Goal: Task Accomplishment & Management: Use online tool/utility

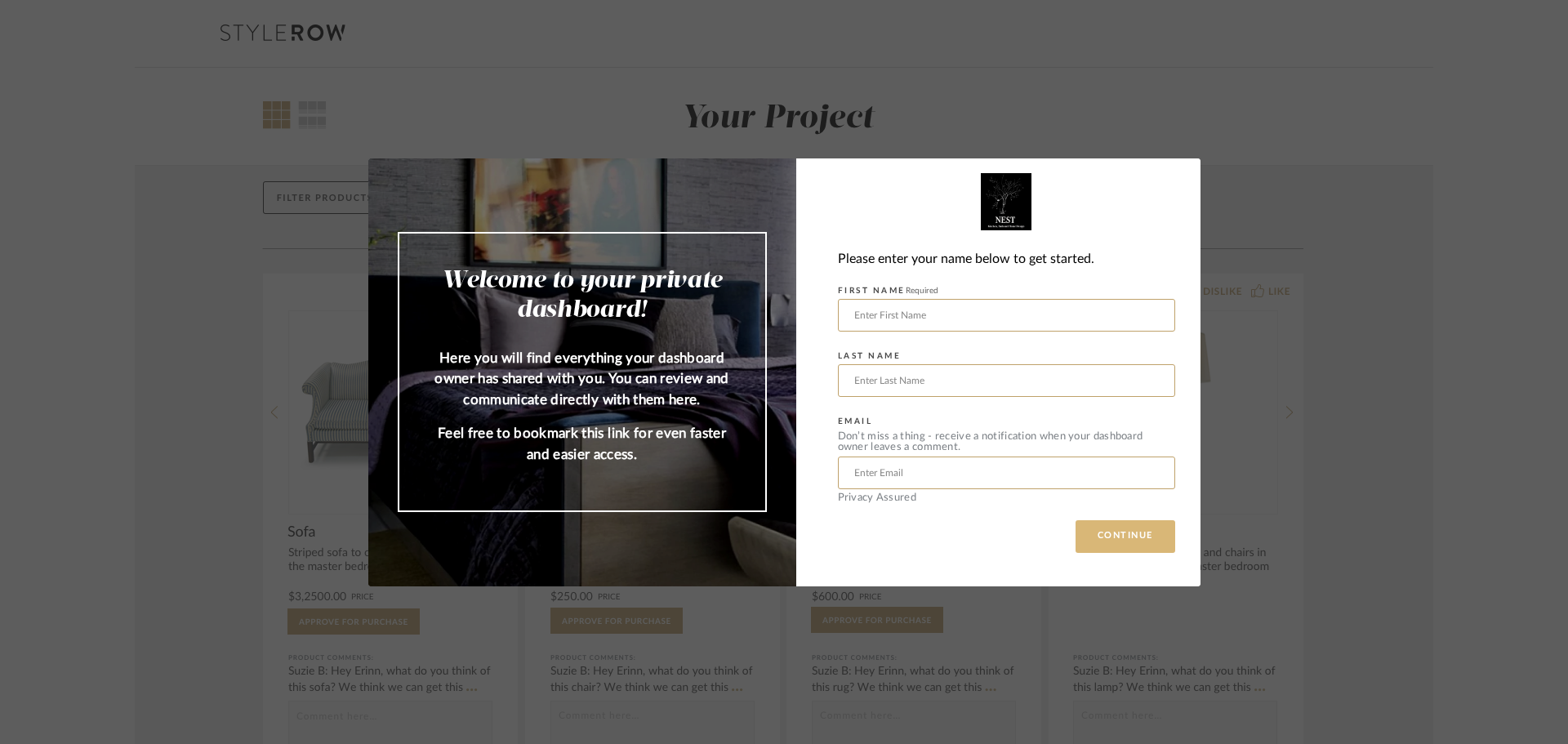
click at [1102, 542] on button "CONTINUE" at bounding box center [1126, 536] width 99 height 33
click at [882, 325] on input "text" at bounding box center [1006, 315] width 338 height 33
drag, startPoint x: 1299, startPoint y: 280, endPoint x: 1288, endPoint y: 286, distance: 12.5
click at [1299, 280] on div "Welcome to your private dashboard! Here you will find everything your dashboard…" at bounding box center [784, 372] width 1568 height 744
click at [870, 313] on input "text" at bounding box center [1006, 315] width 338 height 33
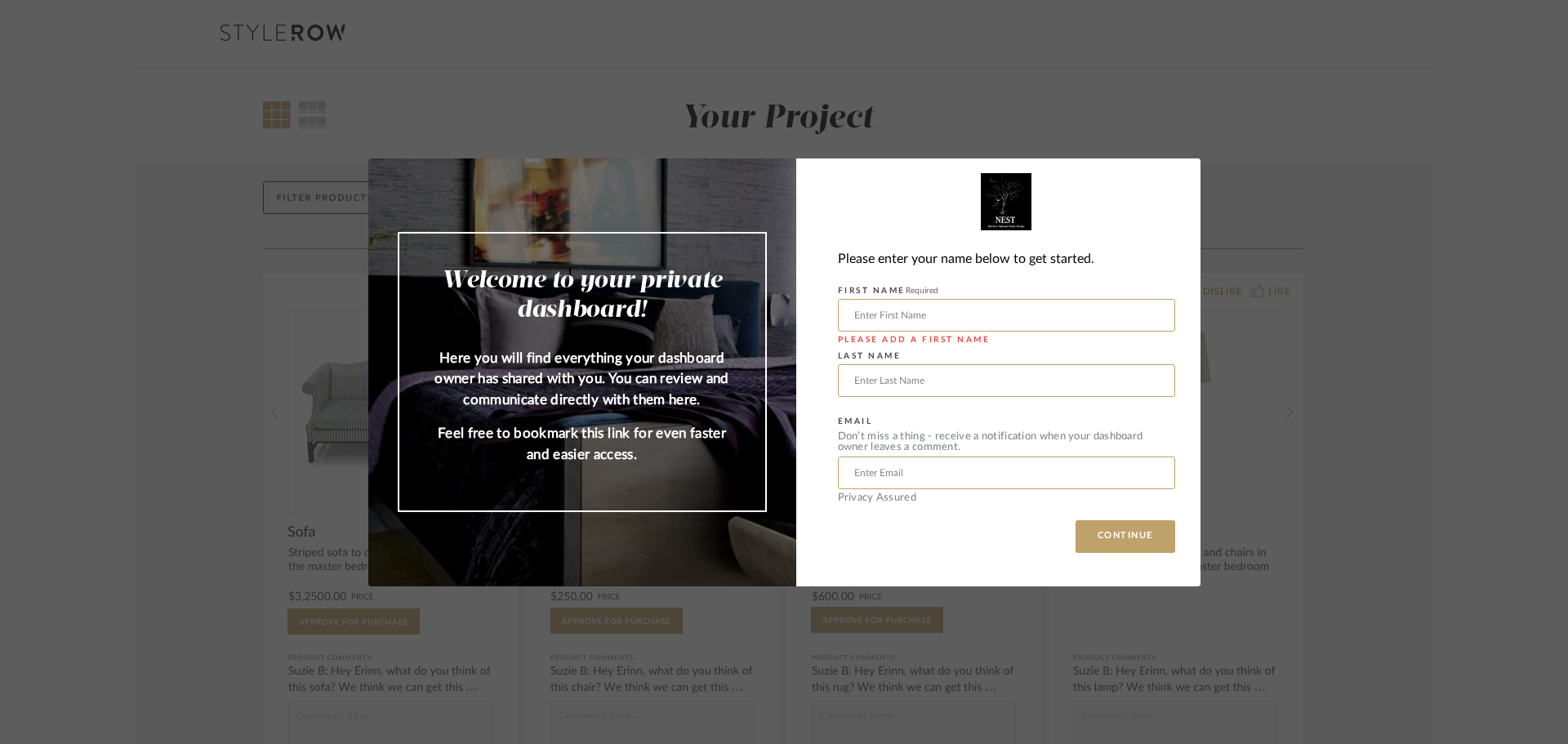
type input "Carbern"
type input "LLC"
type input "[EMAIL_ADDRESS][DOMAIN_NAME]"
click at [1083, 536] on button "CONTINUE" at bounding box center [1126, 536] width 99 height 33
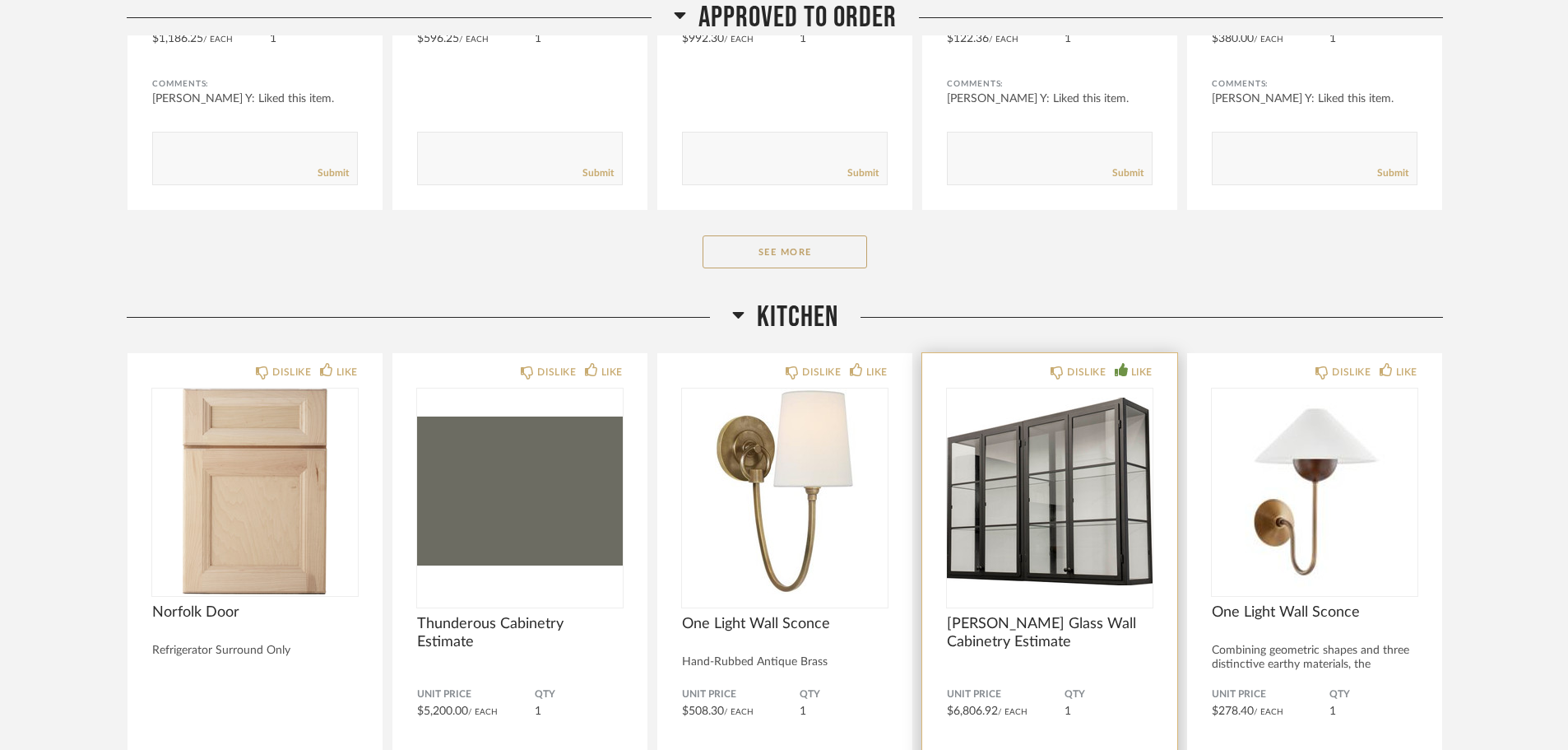
scroll to position [1210, 0]
click at [1009, 490] on img "0" at bounding box center [1050, 490] width 206 height 206
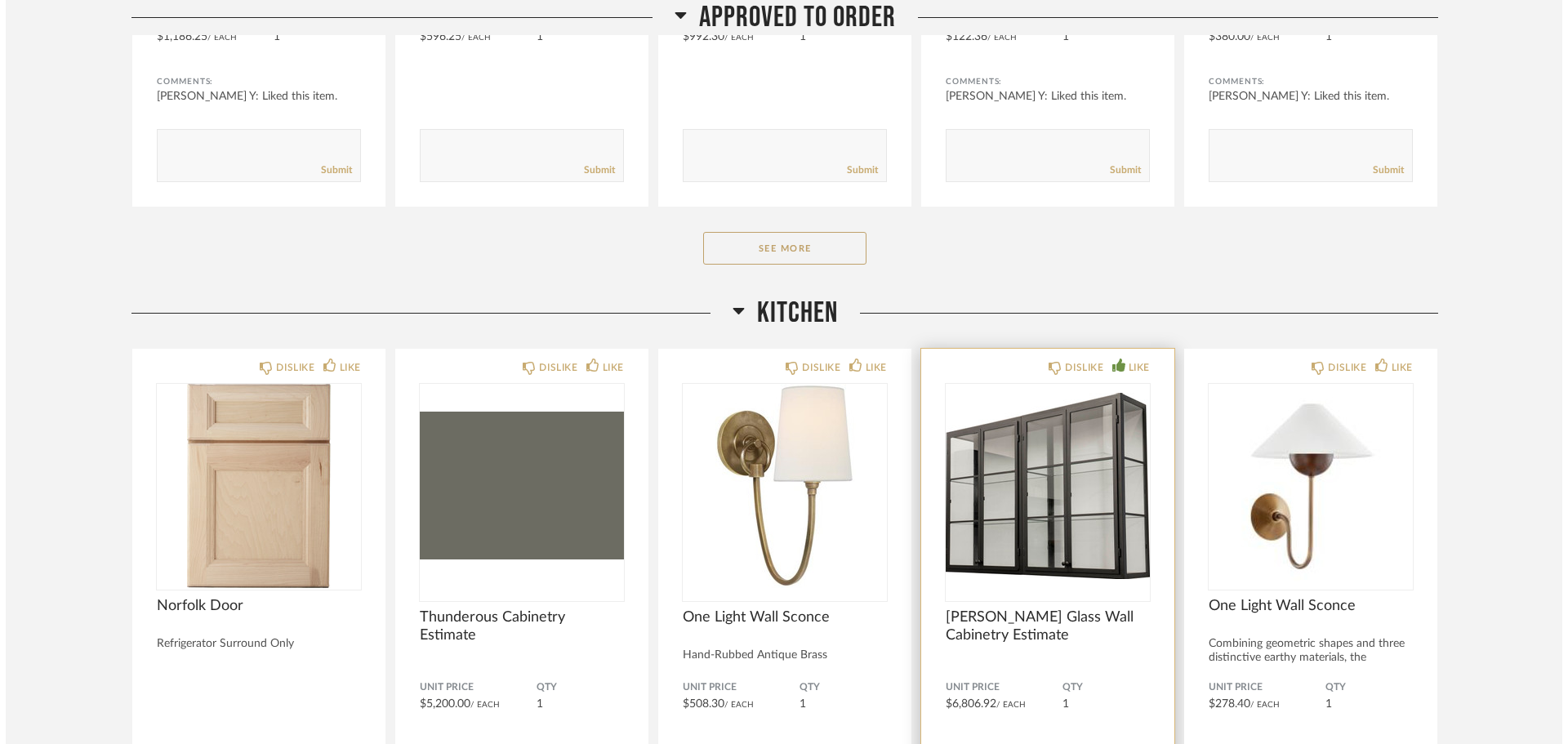
scroll to position [0, 0]
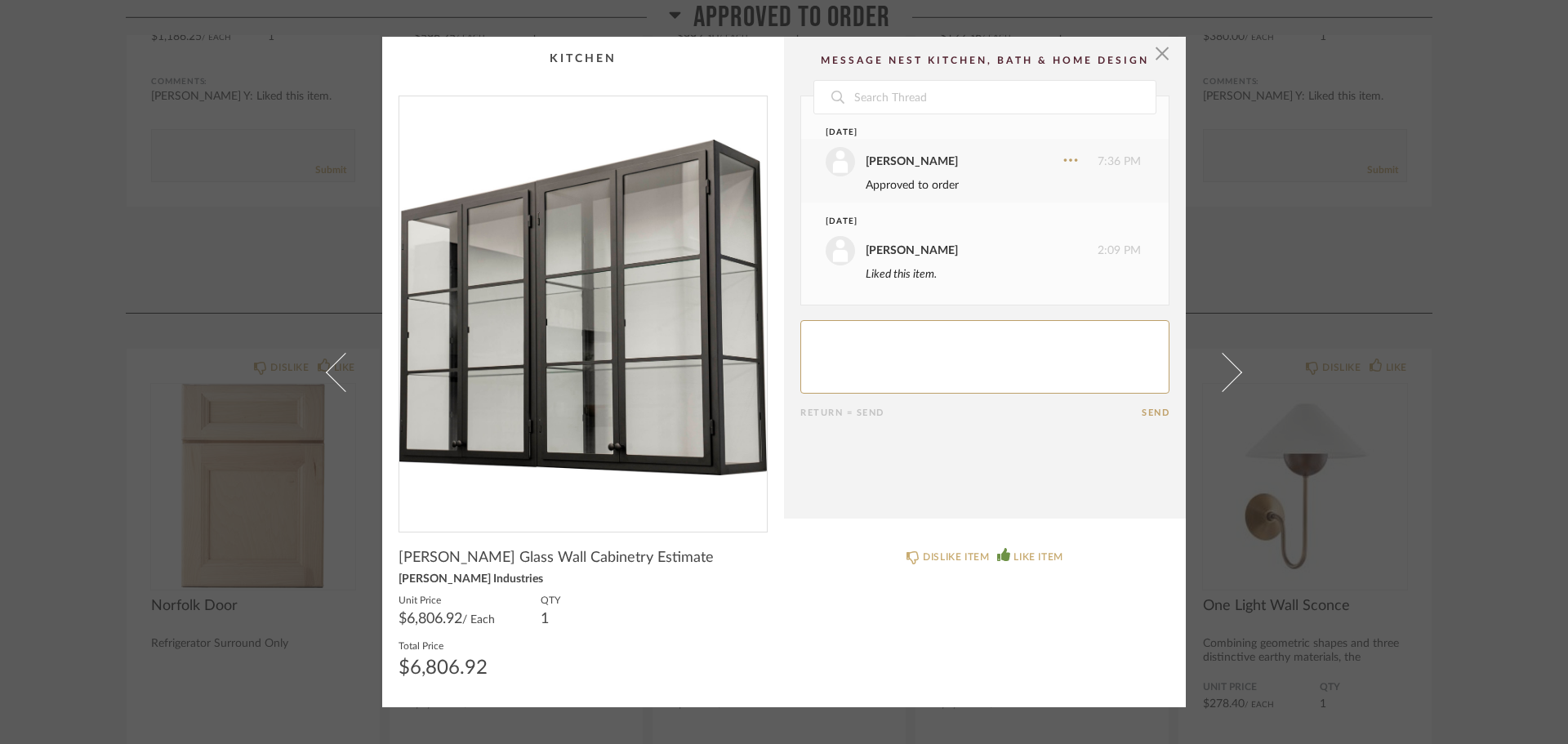
click at [858, 346] on textarea at bounding box center [985, 356] width 369 height 73
type textarea "Approved to order"
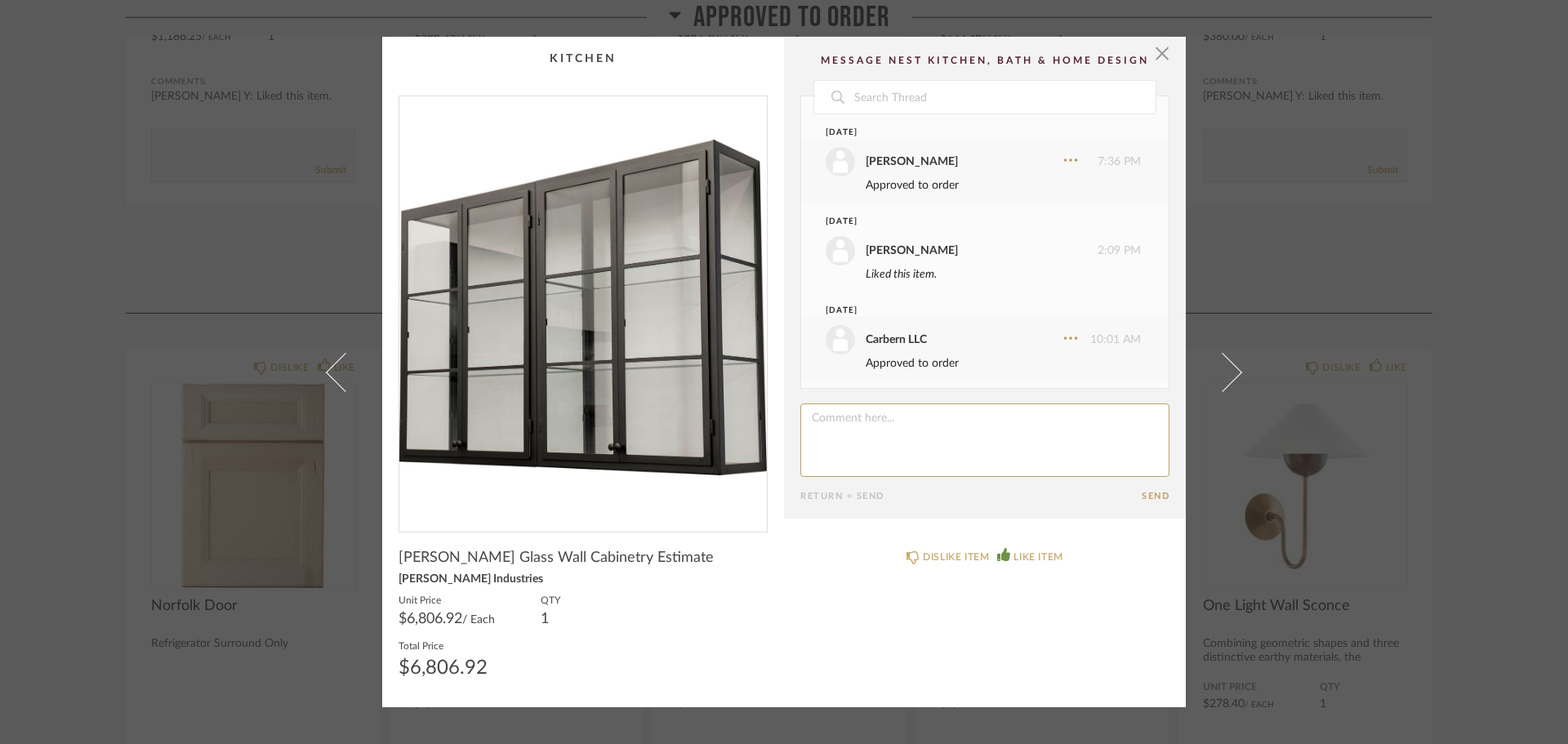
scroll to position [6, 0]
click at [1161, 60] on span "button" at bounding box center [1162, 53] width 33 height 33
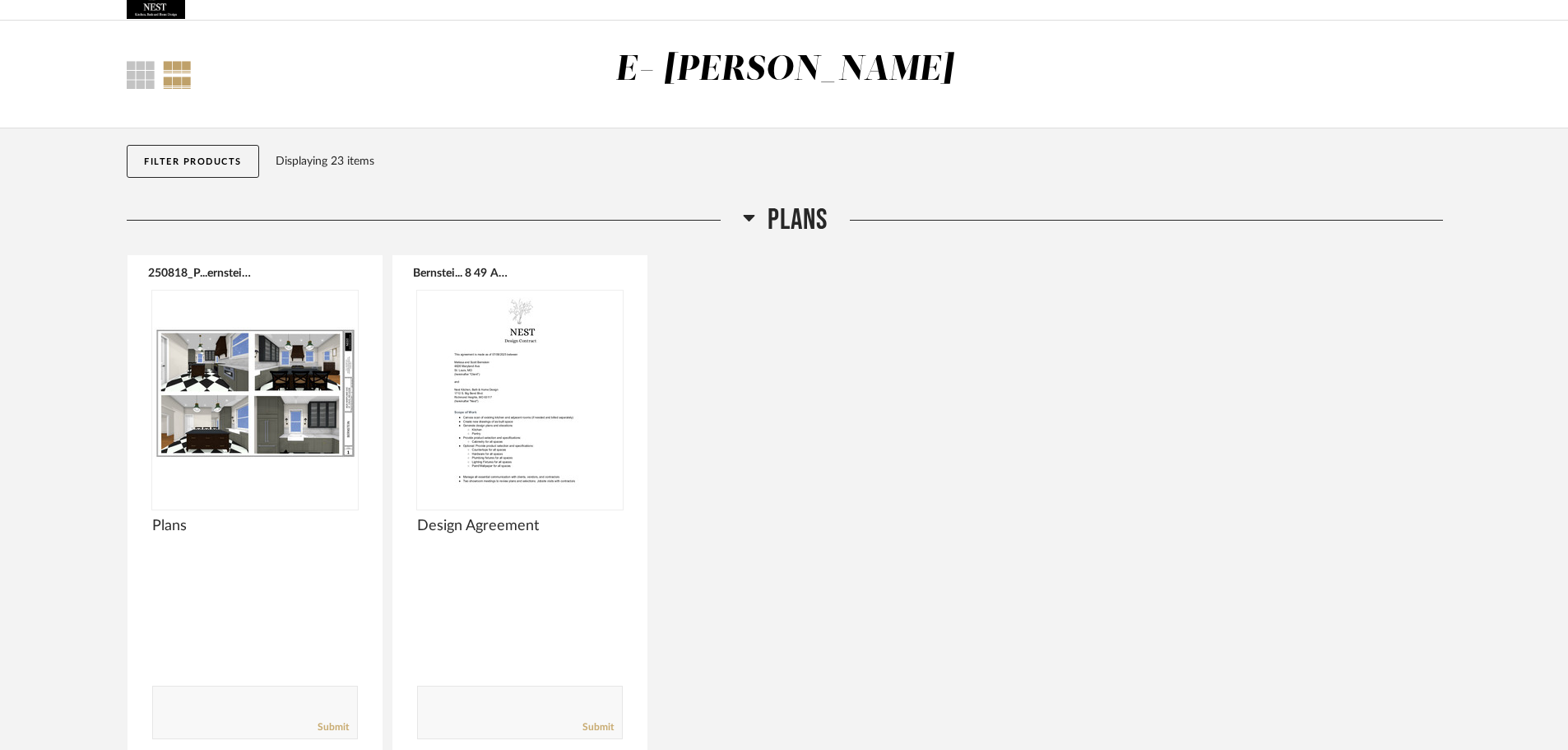
scroll to position [0, 0]
